Goal: Task Accomplishment & Management: Use online tool/utility

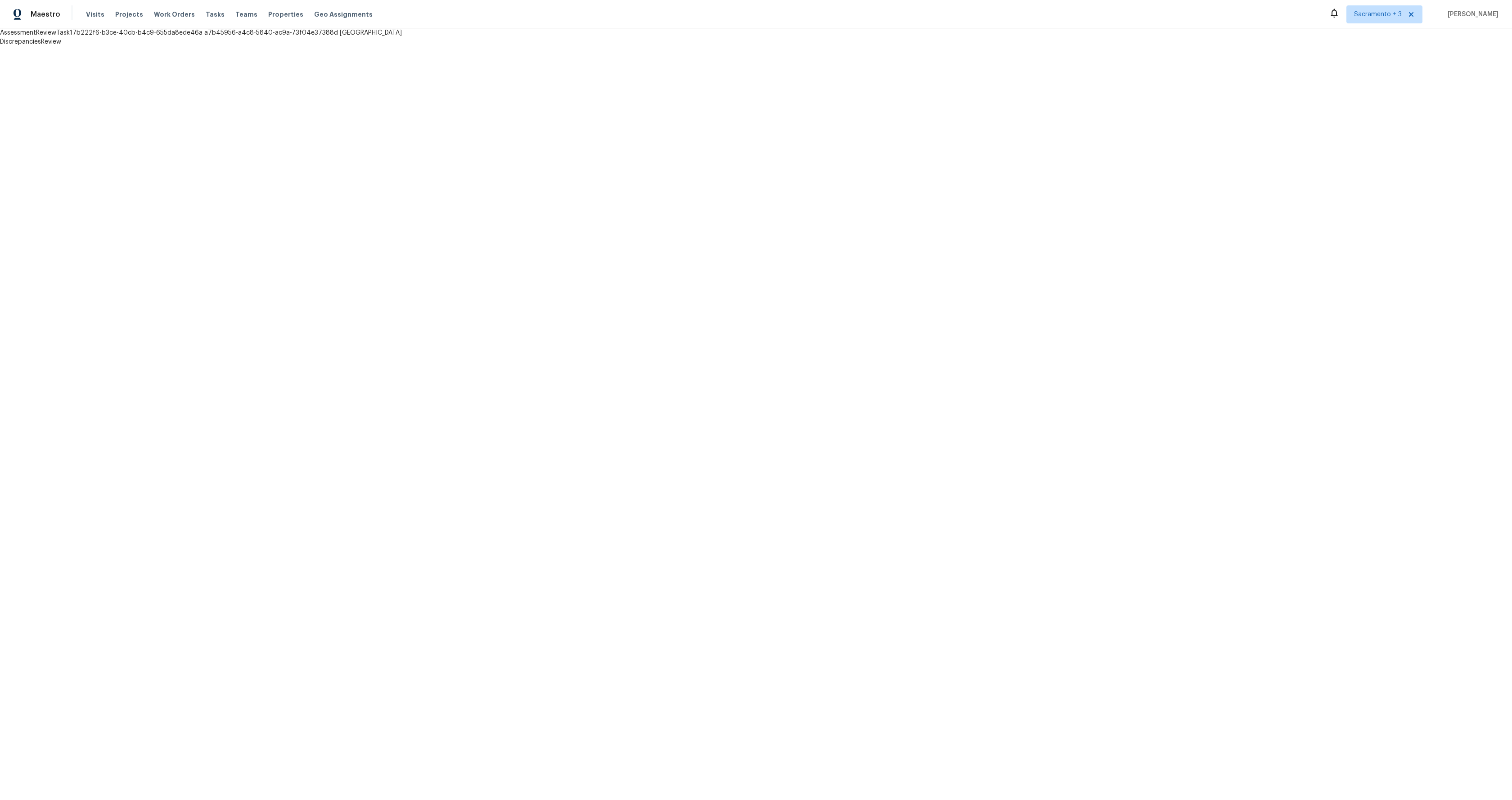
click at [393, 46] on html "Maestro Visits Projects Work Orders Tasks Teams Properties Geo Assignments [GEO…" at bounding box center [756, 23] width 1512 height 46
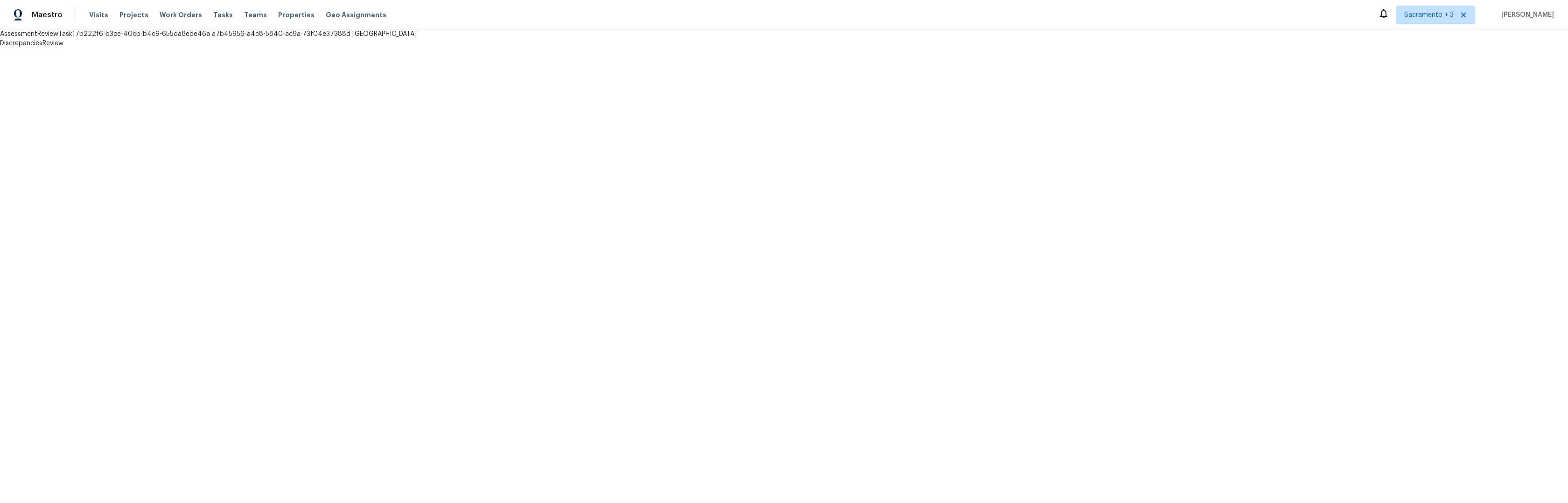
click at [264, 48] on html "Maestro Visits Projects Work Orders Tasks Teams Properties Geo Assignments [GEO…" at bounding box center [784, 24] width 1568 height 48
click at [248, 48] on html "Maestro Visits Projects Work Orders Tasks Teams Properties Geo Assignments [GEO…" at bounding box center [784, 24] width 1568 height 48
